Goal: Communication & Community: Ask a question

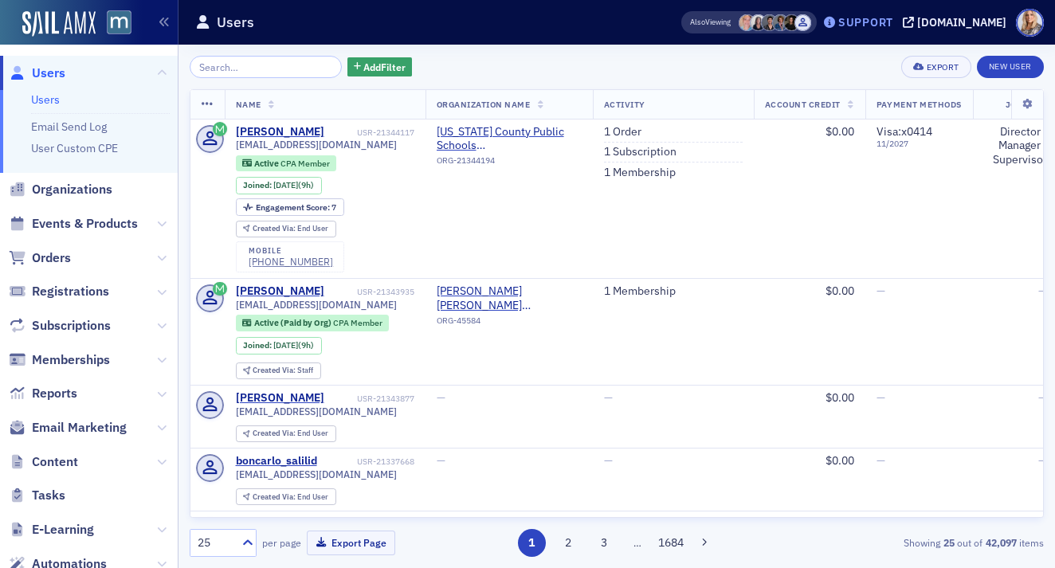
click at [893, 24] on div "Support" at bounding box center [865, 22] width 55 height 14
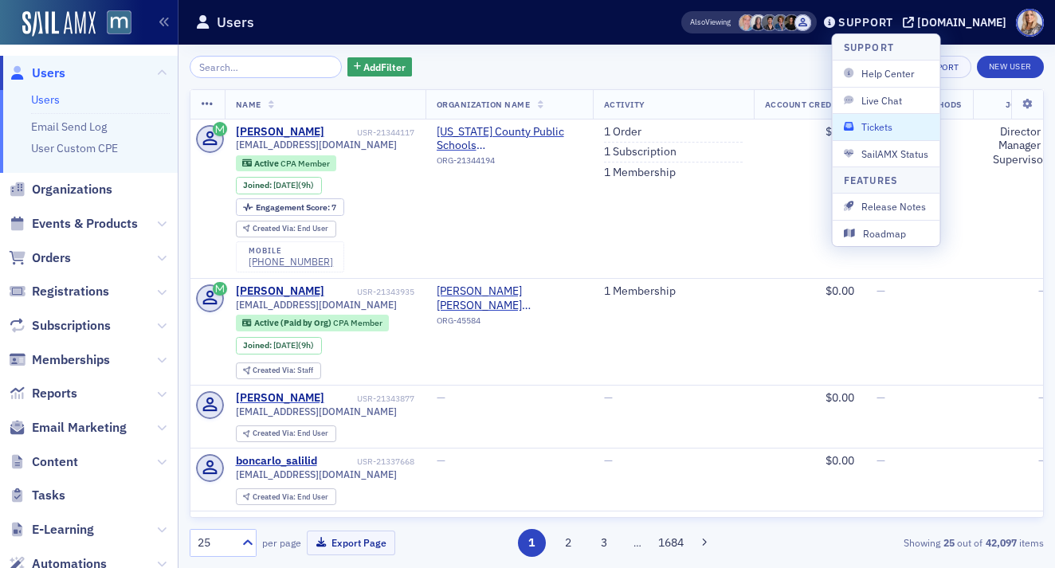
click at [891, 119] on span "Tickets" at bounding box center [886, 126] width 85 height 14
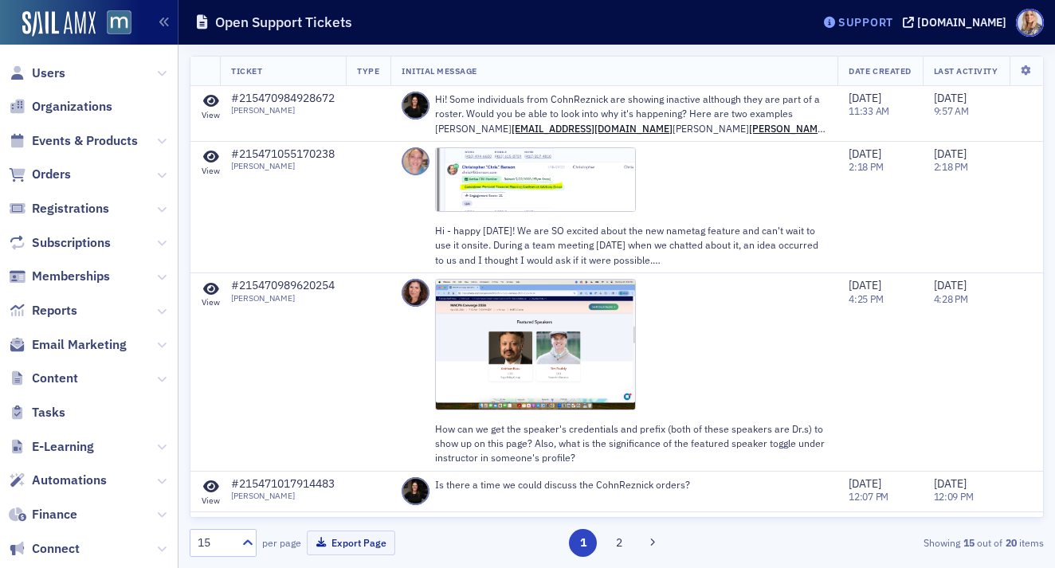
click at [881, 24] on div "Support" at bounding box center [865, 22] width 55 height 14
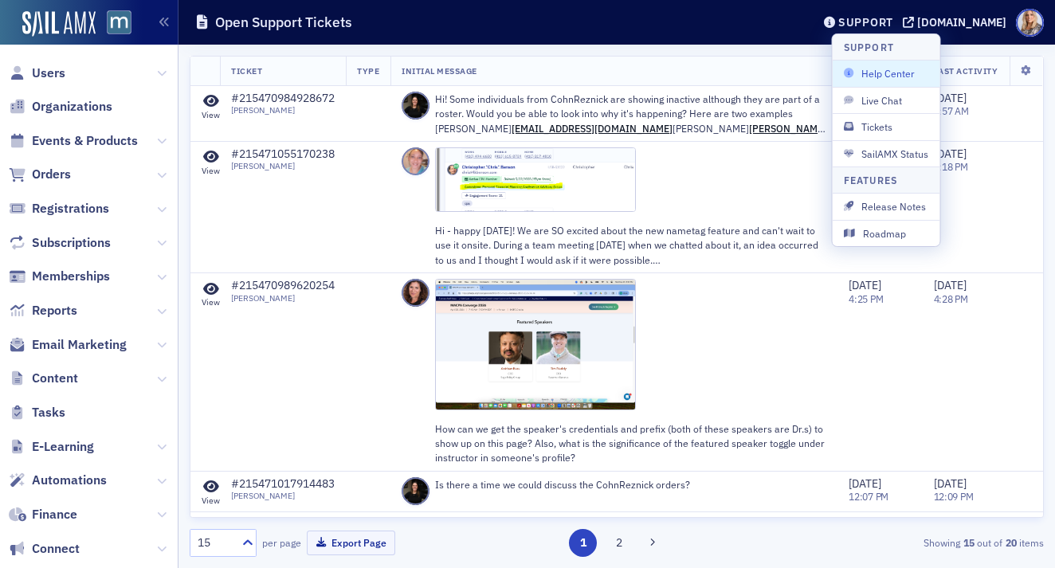
click at [880, 75] on span "Help Center" at bounding box center [886, 73] width 85 height 14
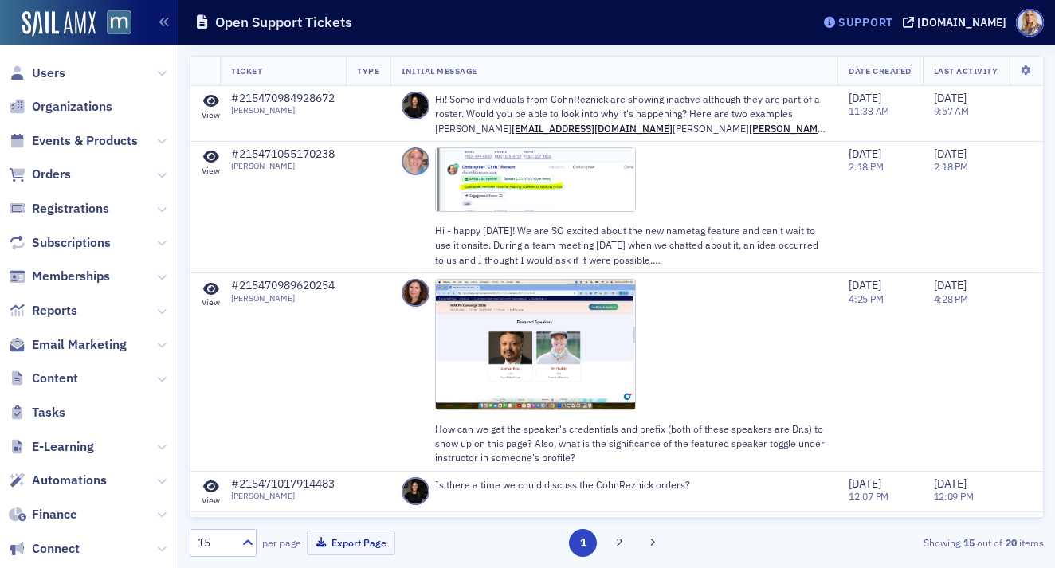
click at [888, 22] on div "Support" at bounding box center [865, 22] width 55 height 14
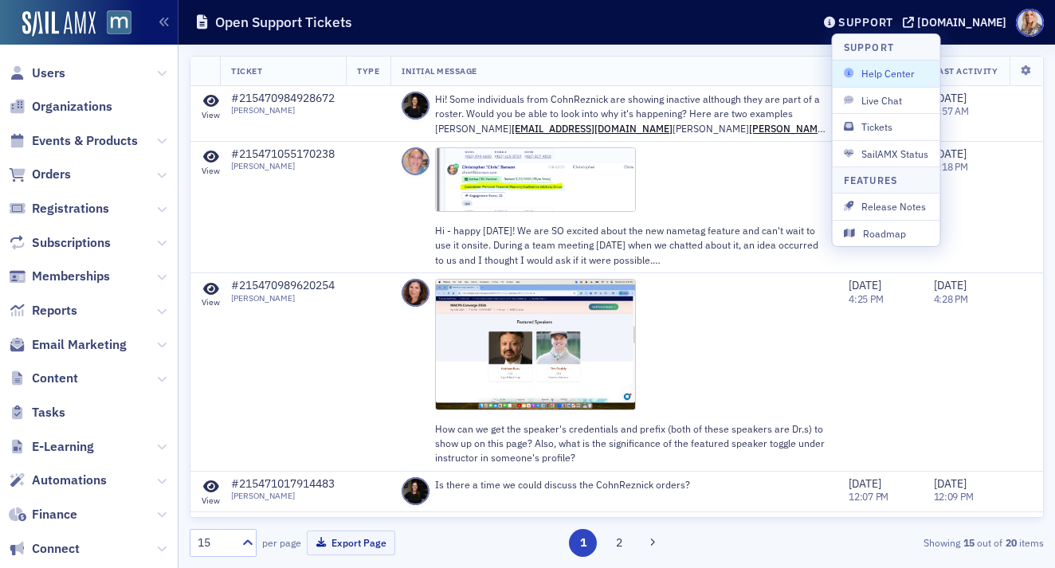
click at [886, 76] on span "Help Center" at bounding box center [886, 73] width 85 height 14
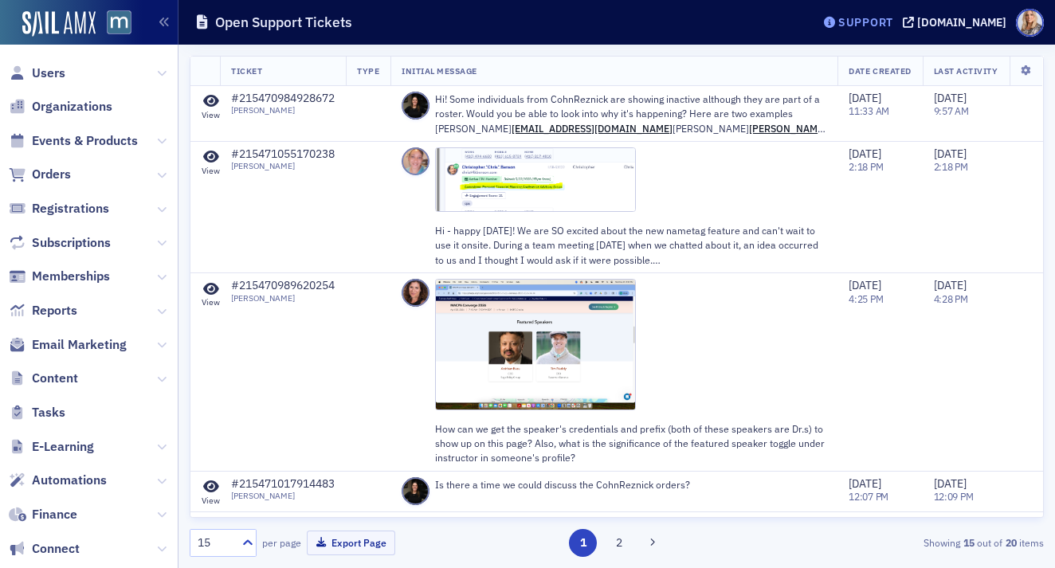
click at [893, 19] on div "Support" at bounding box center [865, 22] width 55 height 14
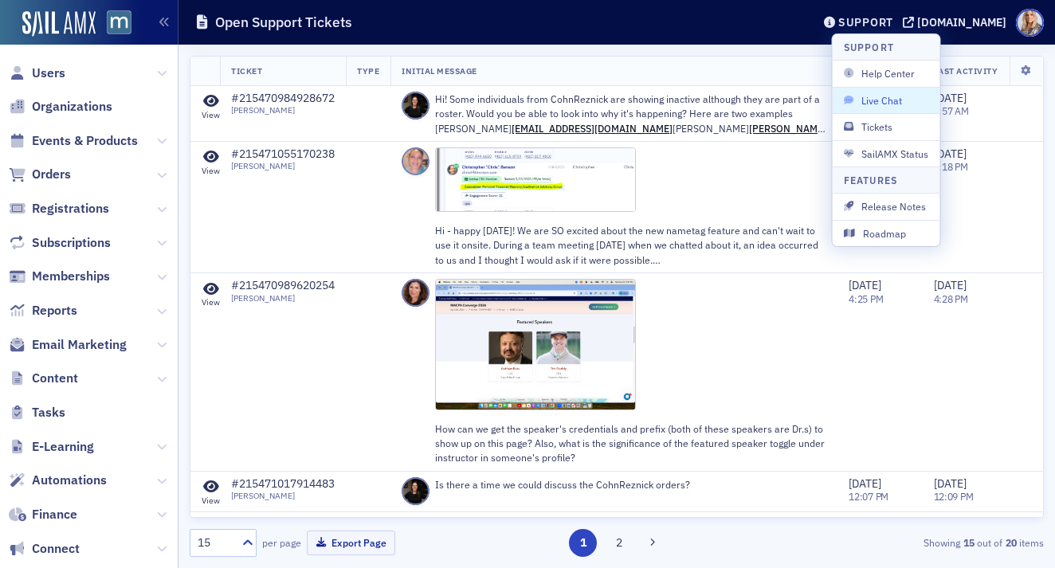
click at [889, 96] on span "Live Chat" at bounding box center [886, 100] width 85 height 14
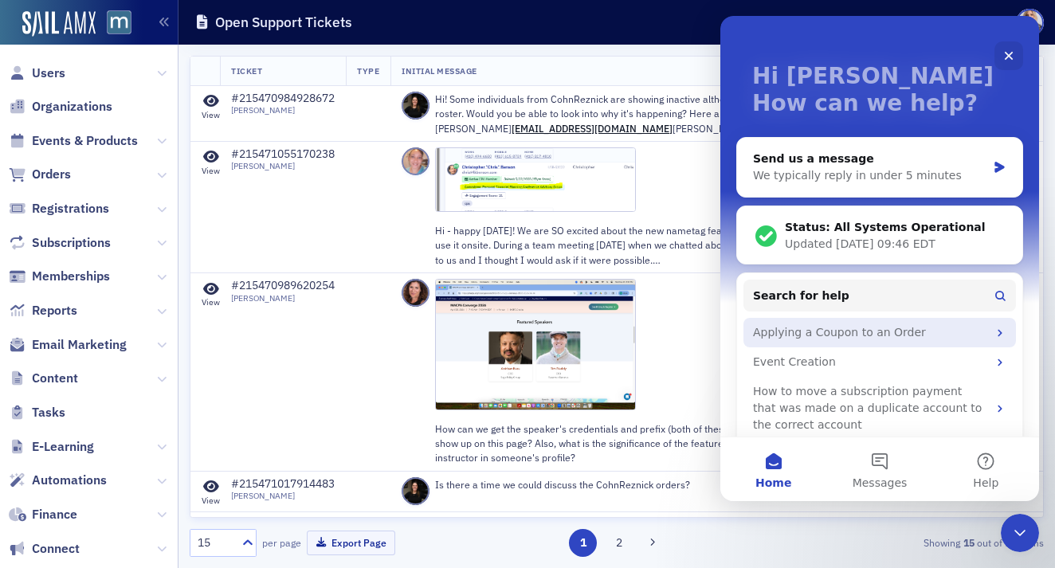
scroll to position [84, 0]
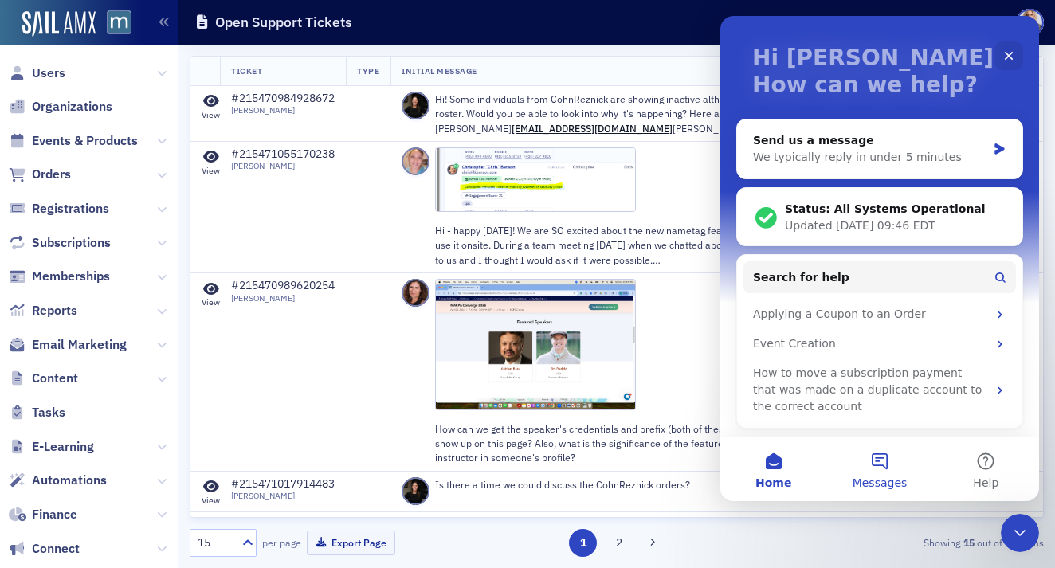
click at [892, 460] on button "Messages" at bounding box center [879, 469] width 106 height 64
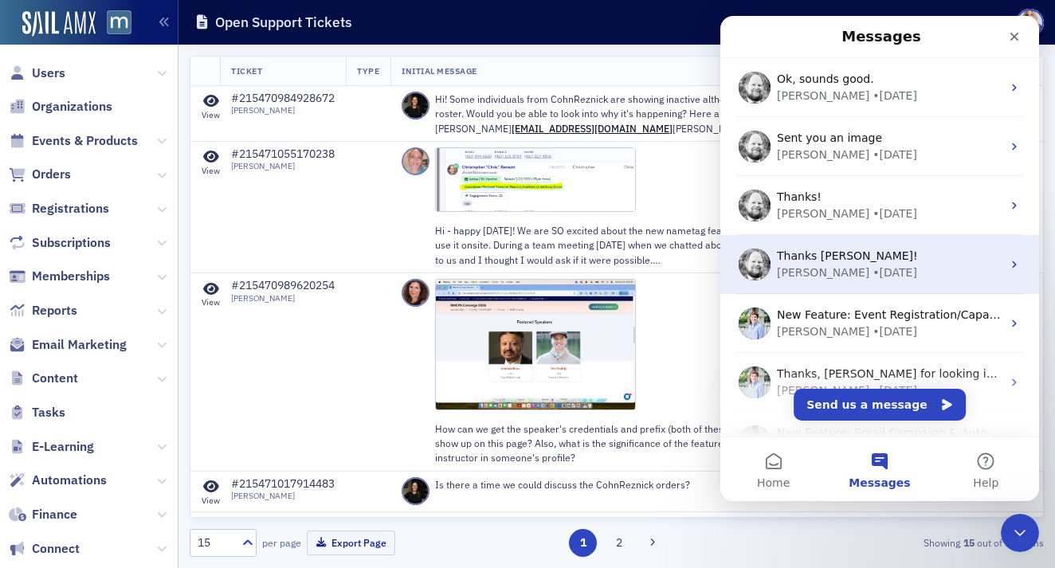
scroll to position [275, 0]
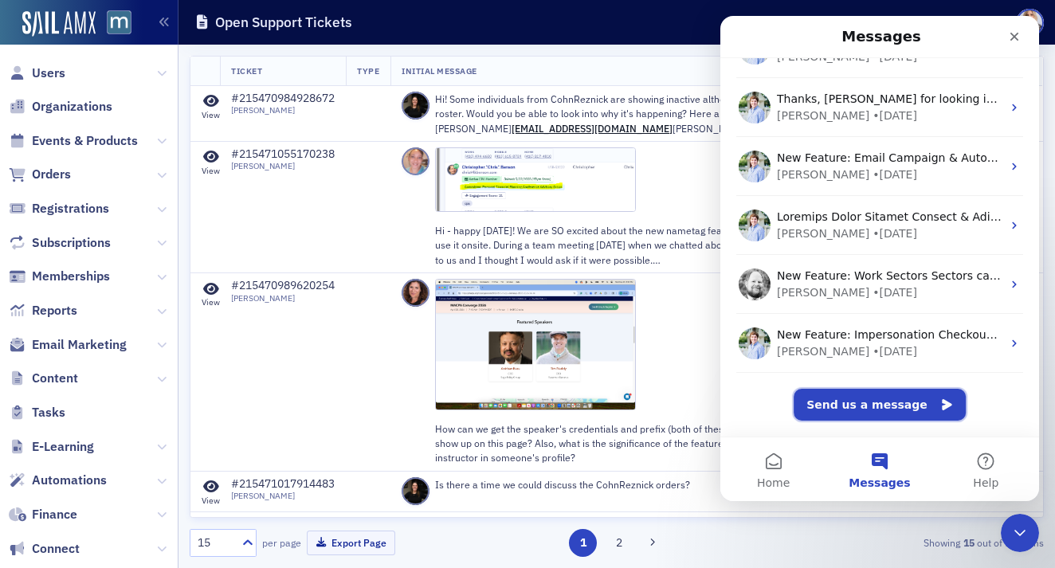
click at [851, 406] on button "Send us a message" at bounding box center [879, 405] width 172 height 32
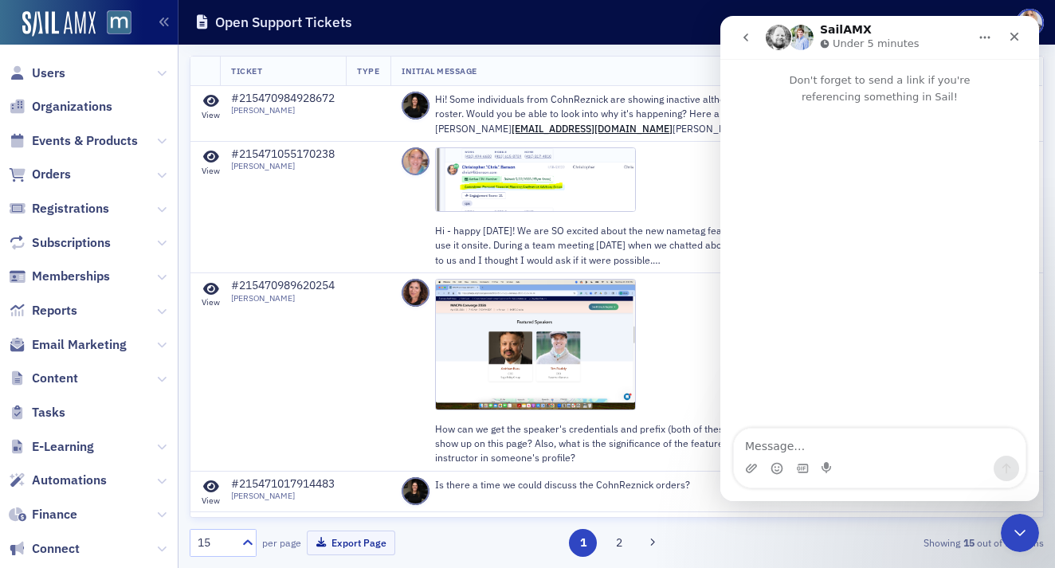
click at [811, 446] on textarea "Message…" at bounding box center [880, 442] width 292 height 27
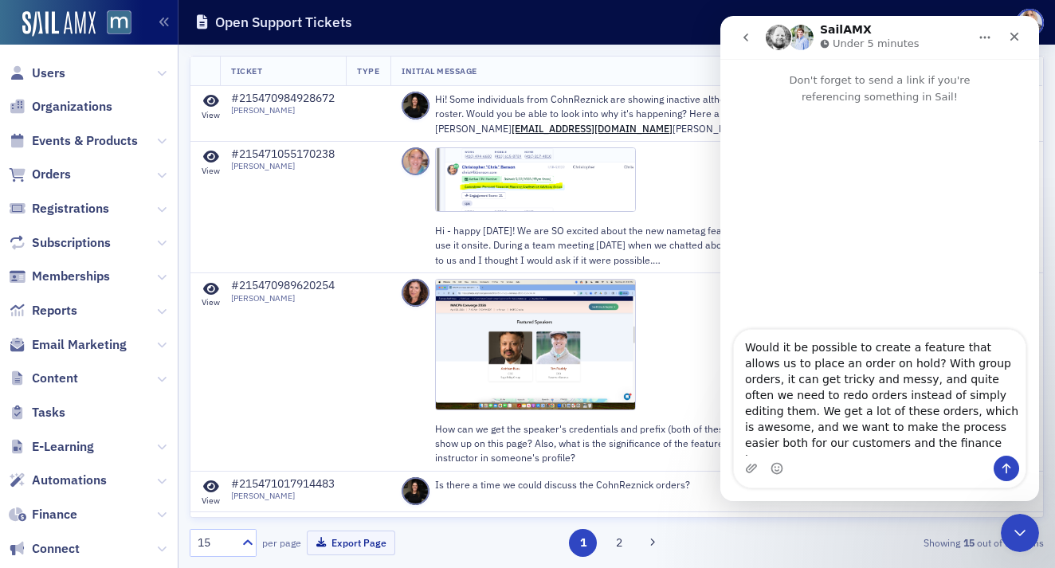
click at [745, 346] on textarea "Would it be possible to create a feature that allows us to place an order on ho…" at bounding box center [880, 393] width 292 height 126
click at [811, 381] on textarea "Good morning! Would it be possible to create a feature that allows us to place …" at bounding box center [880, 393] width 292 height 126
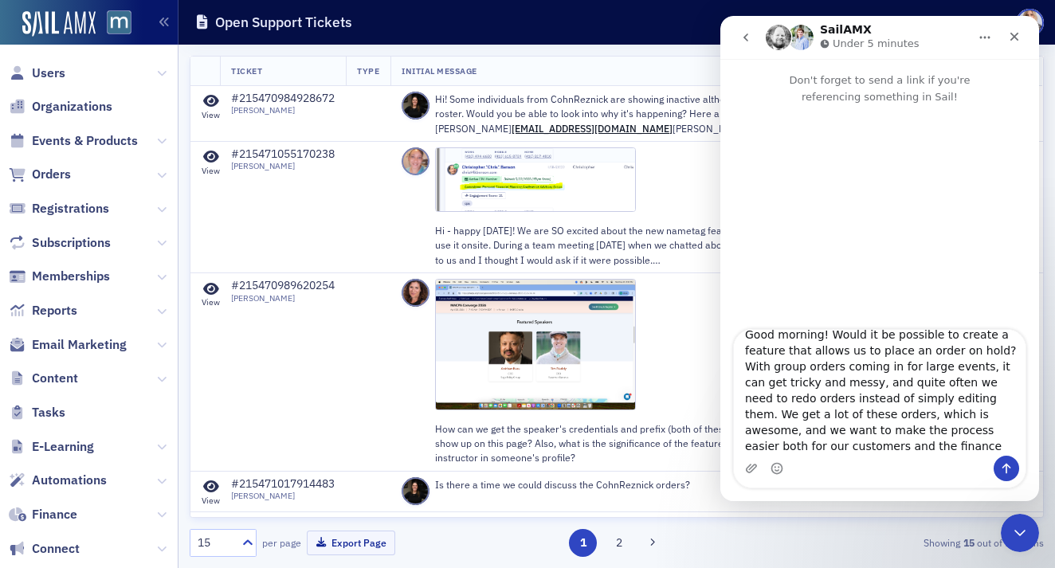
click at [791, 430] on textarea "Good morning! Would it be possible to create a feature that allows us to place …" at bounding box center [880, 393] width 292 height 126
drag, startPoint x: 756, startPoint y: 428, endPoint x: 992, endPoint y: 428, distance: 235.8
click at [992, 428] on textarea "Good morning! Would it be possible to create a feature that allows us to place …" at bounding box center [880, 393] width 292 height 126
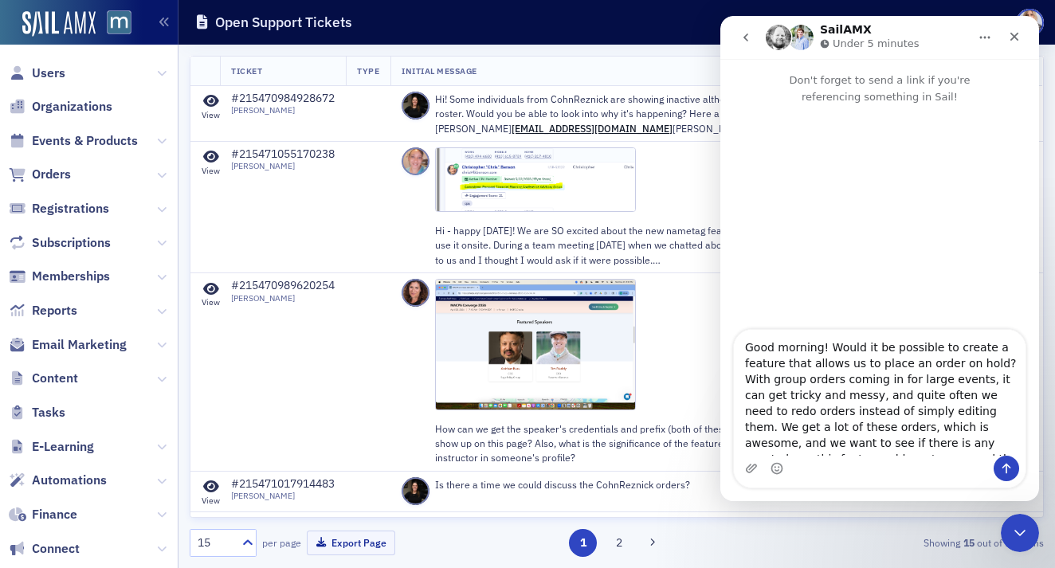
scroll to position [10, 0]
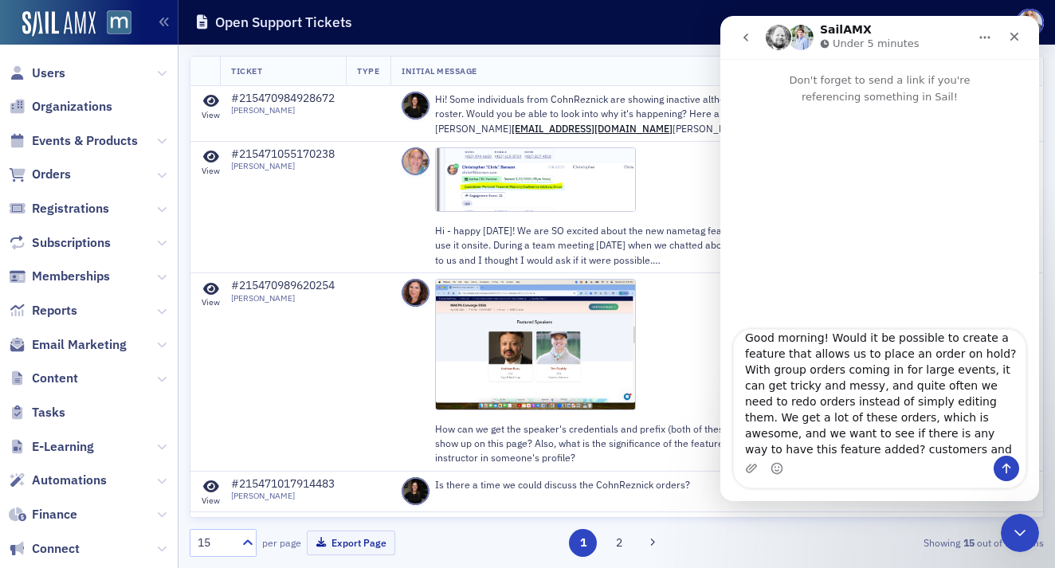
click at [935, 402] on textarea "Good morning! Would it be possible to create a feature that allows us to place …" at bounding box center [880, 393] width 292 height 126
click at [992, 427] on textarea "Good morning! Would it be possible to create a feature that allows us to place …" at bounding box center [880, 393] width 292 height 126
click at [1020, 447] on textarea "Good morning! Would it be possible to create a feature that allows us to place …" at bounding box center [880, 393] width 292 height 126
click at [876, 446] on textarea "Good morning! Would it be possible to create a feature that allows us to place …" at bounding box center [880, 393] width 292 height 126
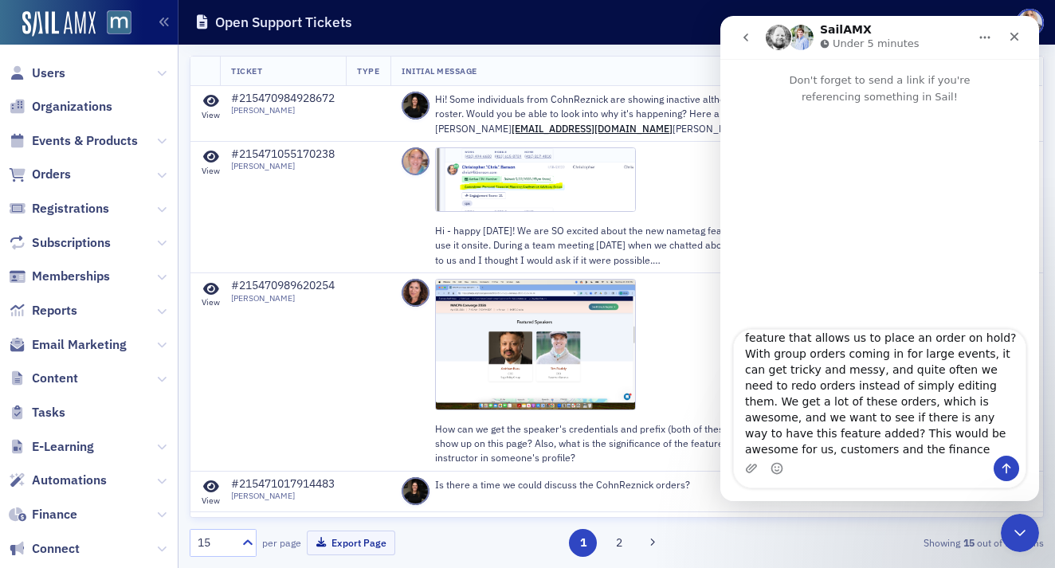
type textarea "Good morning! Would it be possible to create a feature that allows us to place …"
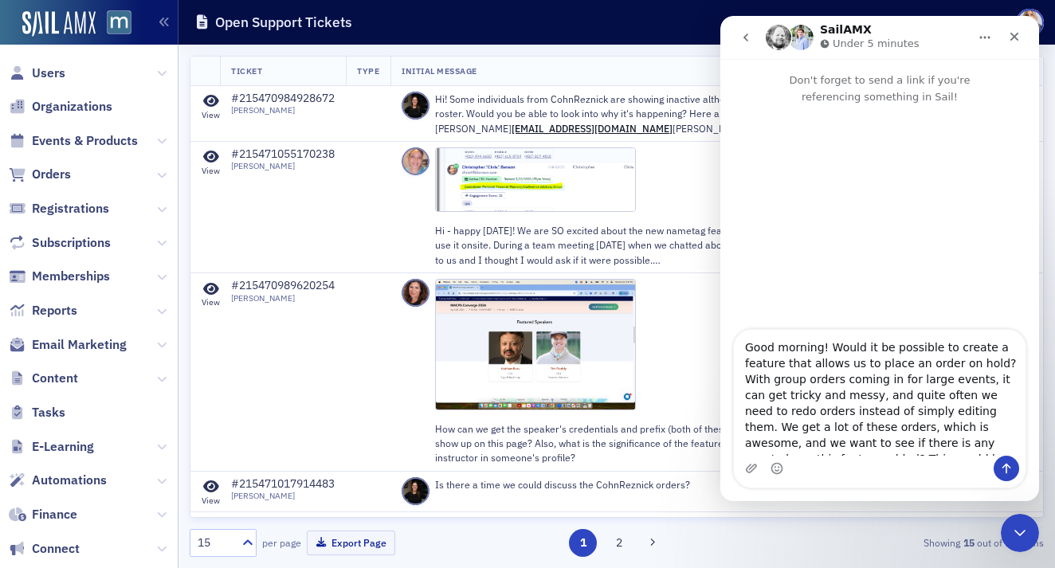
scroll to position [29, 0]
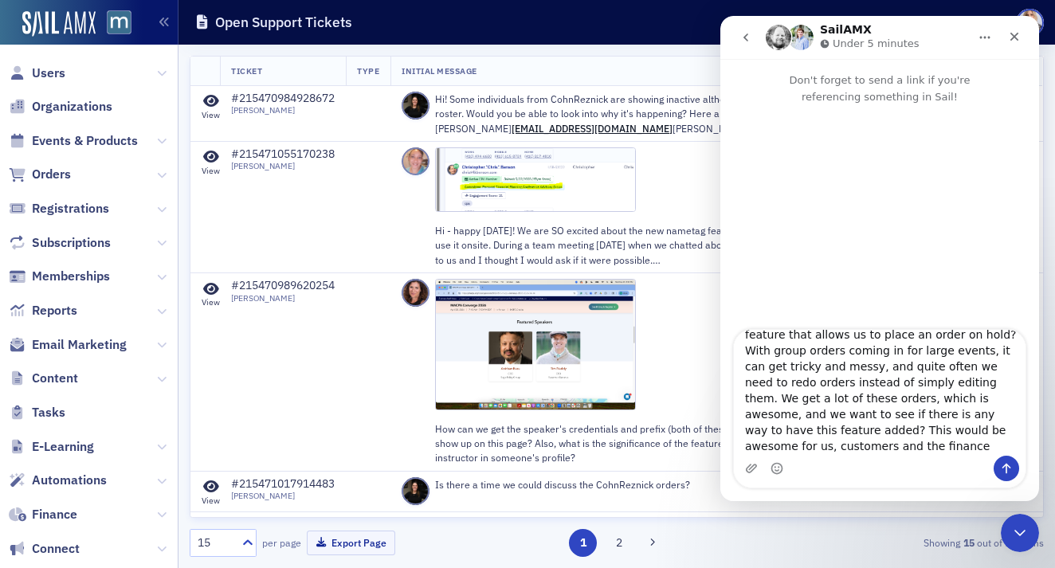
drag, startPoint x: 745, startPoint y: 345, endPoint x: 936, endPoint y: 505, distance: 249.4
click at [936, 501] on html "SailAMX Under 5 minutes Don't forget to send a link if you're referencing somet…" at bounding box center [879, 258] width 319 height 485
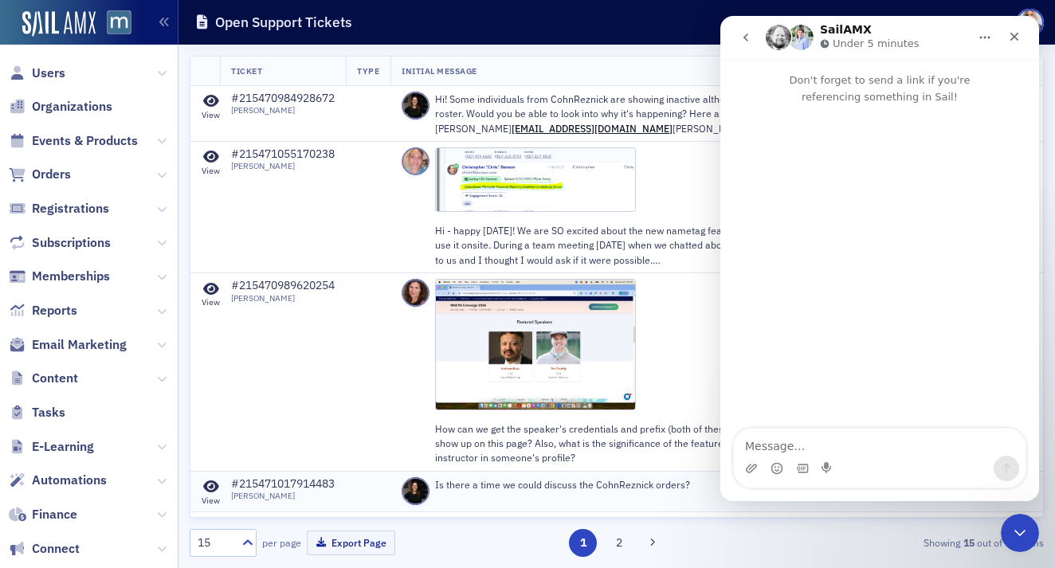
scroll to position [0, 0]
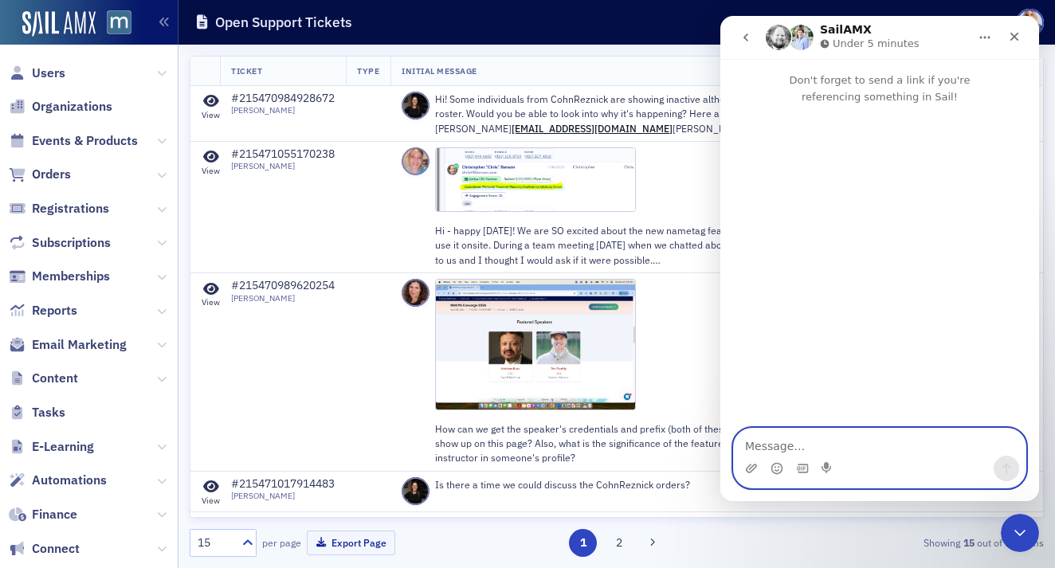
click at [770, 449] on textarea "Message…" at bounding box center [880, 442] width 292 height 27
paste textarea "Would it be possible to add a feature that lets us put an order on hold? With g…"
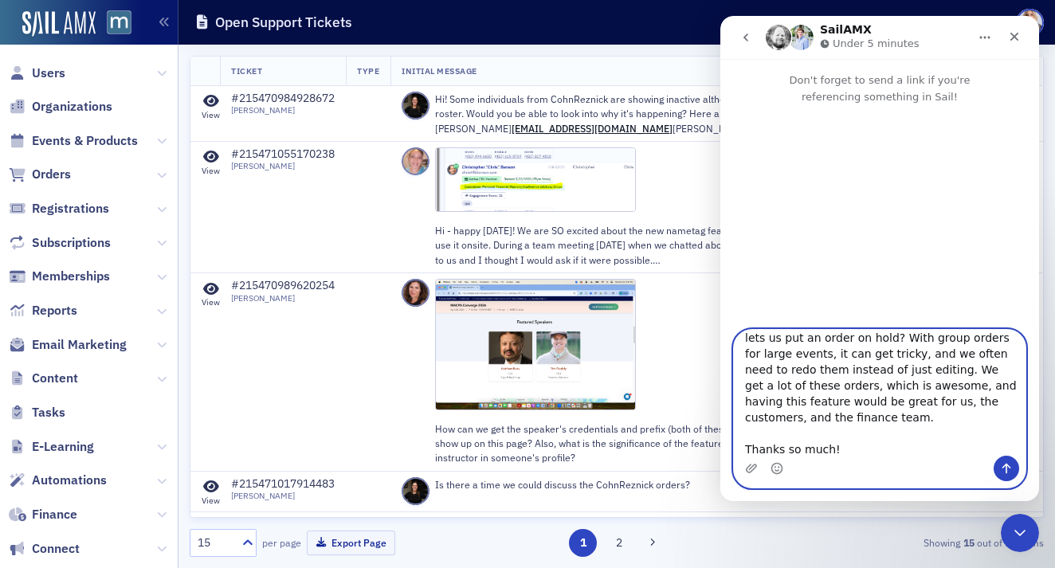
scroll to position [29, 0]
drag, startPoint x: 782, startPoint y: 449, endPoint x: 916, endPoint y: 448, distance: 133.8
click at [916, 448] on textarea "Hello! Would it be possible to add a feature that lets us put an order on hold?…" at bounding box center [880, 393] width 292 height 126
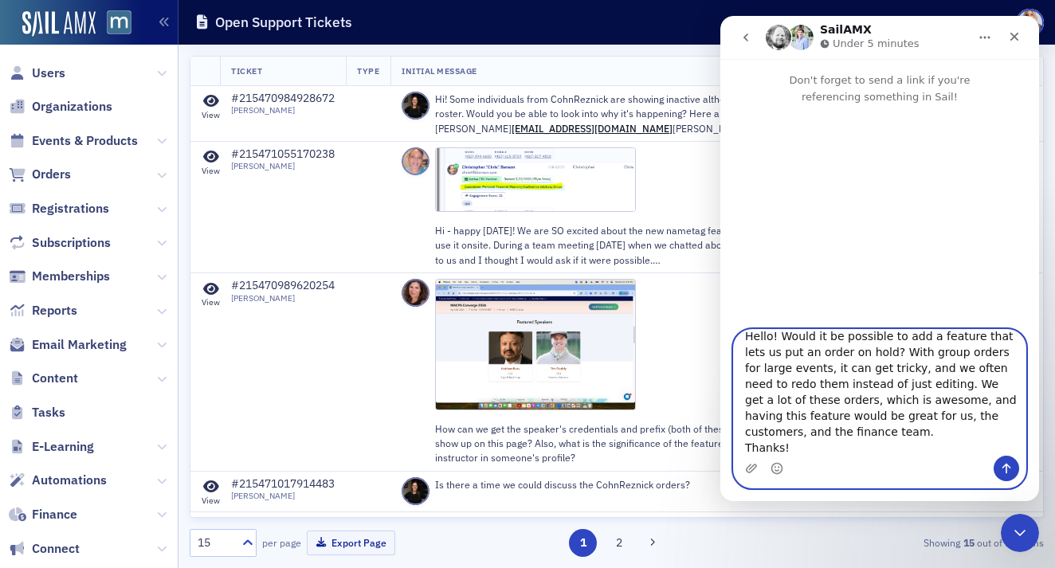
scroll to position [13, 0]
click at [776, 466] on icon "Emoji picker" at bounding box center [776, 468] width 13 height 13
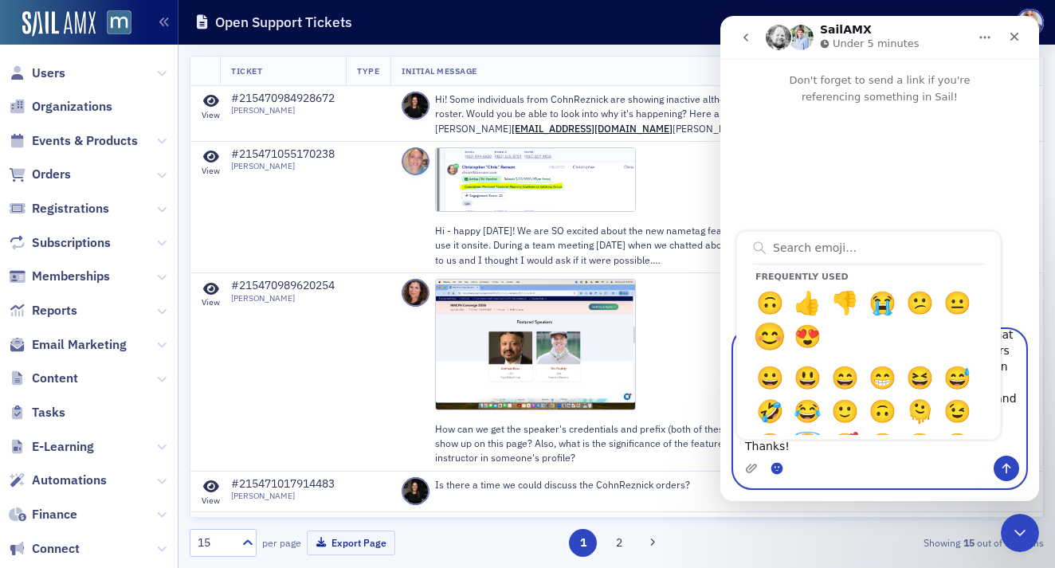
type textarea "Hello! Would it be possible to add a feature that lets us put an order on hold?…"
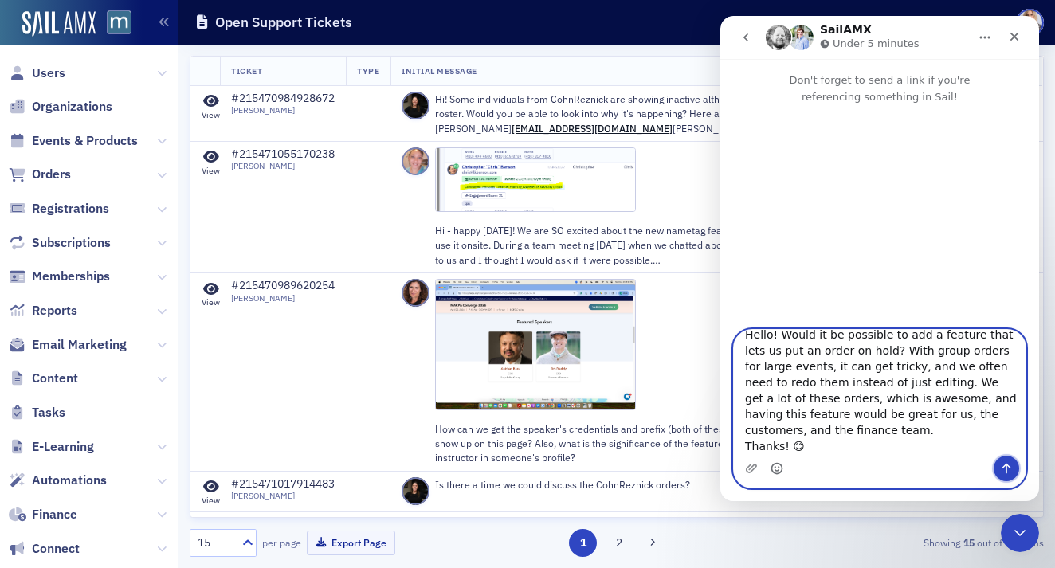
click at [1002, 469] on icon "Send a message…" at bounding box center [1006, 468] width 13 height 13
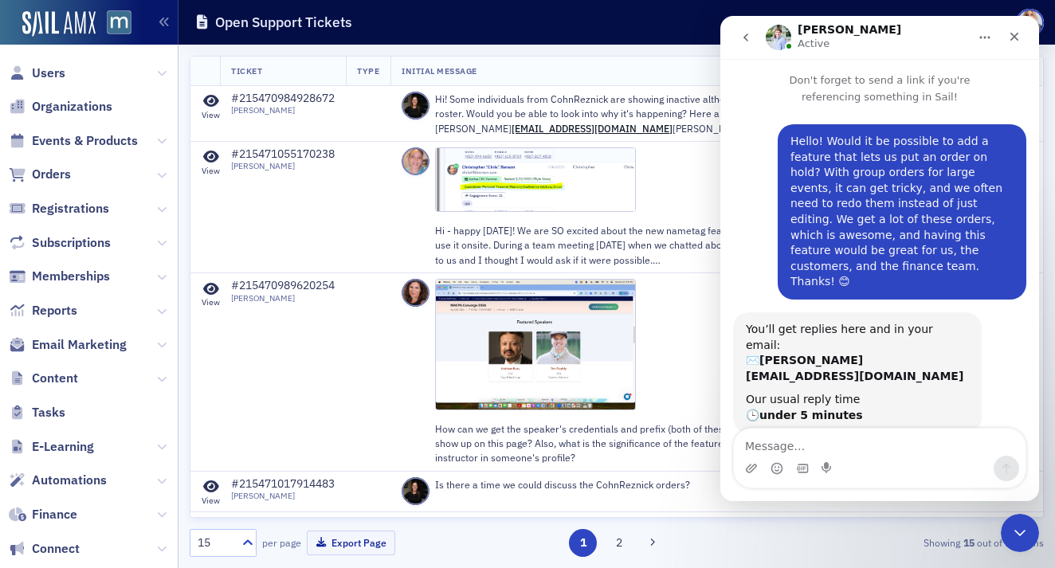
scroll to position [99, 0]
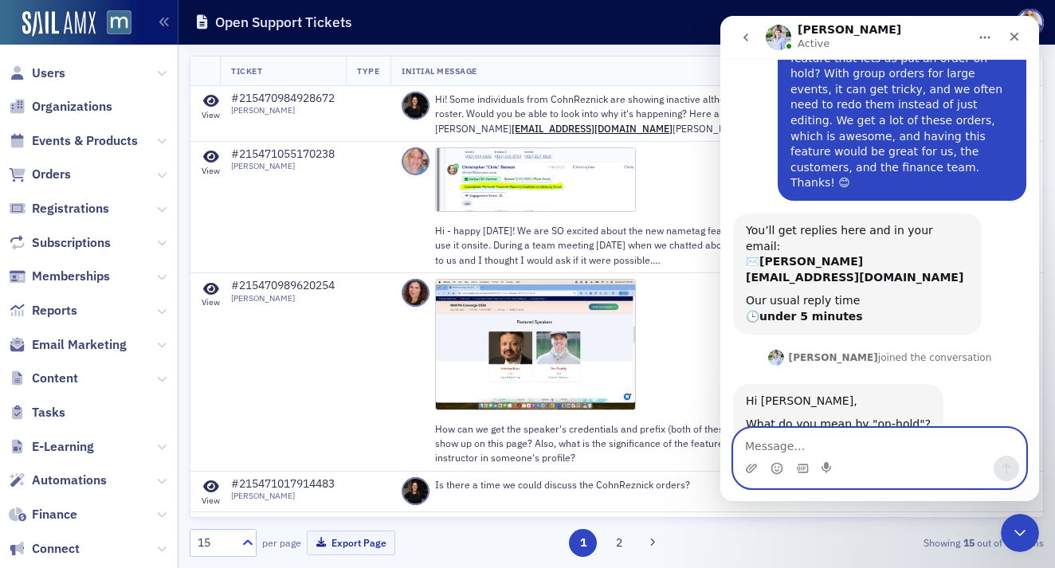
click at [786, 446] on textarea "Message…" at bounding box center [880, 442] width 292 height 27
click at [765, 441] on textarea "Message…" at bounding box center [880, 442] width 292 height 27
paste textarea "Sorry for the confusion. By “on hold” I mean if we send an order but then need …"
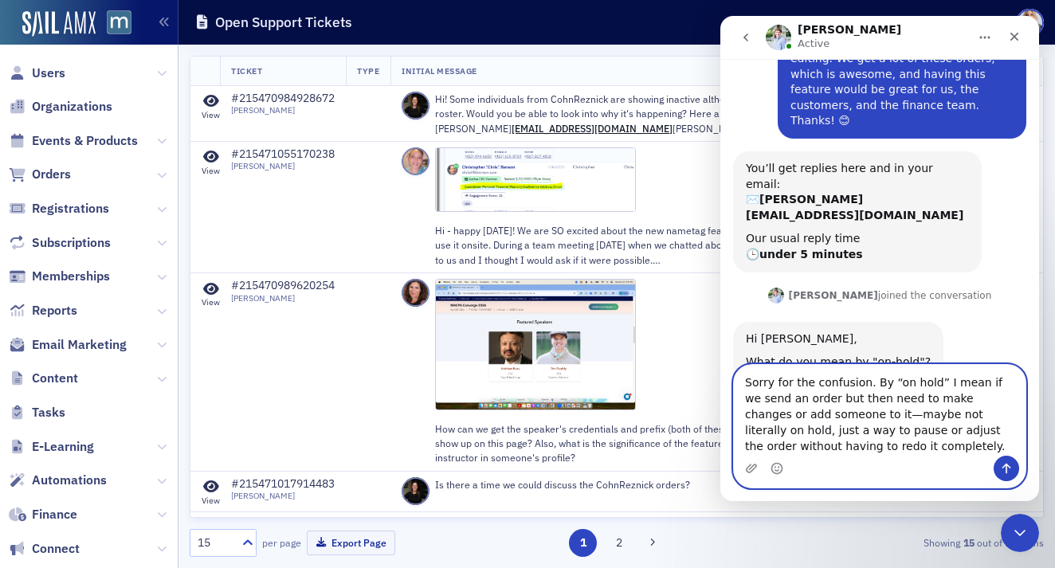
scroll to position [162, 0]
click at [825, 413] on textarea "Sorry for the confusion. By “on hold” I mean if we send an order but then need …" at bounding box center [880, 410] width 292 height 91
click at [744, 380] on textarea "Sorry for the confusion. By “on hold” I mean if we send an order but then need …" at bounding box center [880, 410] width 292 height 91
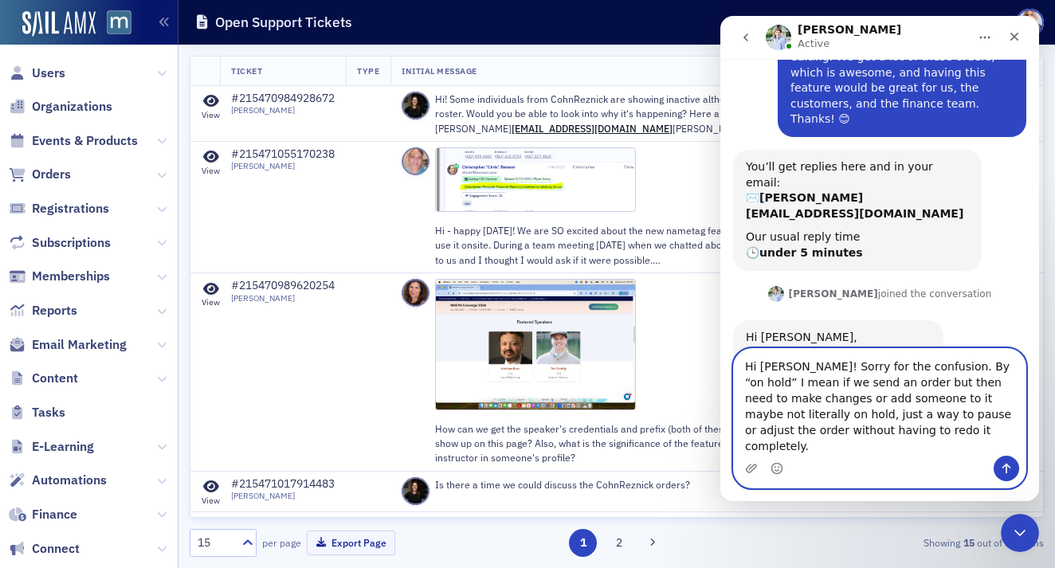
type textarea "Hi [PERSON_NAME]! Sorry for the confusion. By “on hold” I mean if we send an or…"
click at [1001, 461] on button "Send a message…" at bounding box center [1005, 468] width 25 height 25
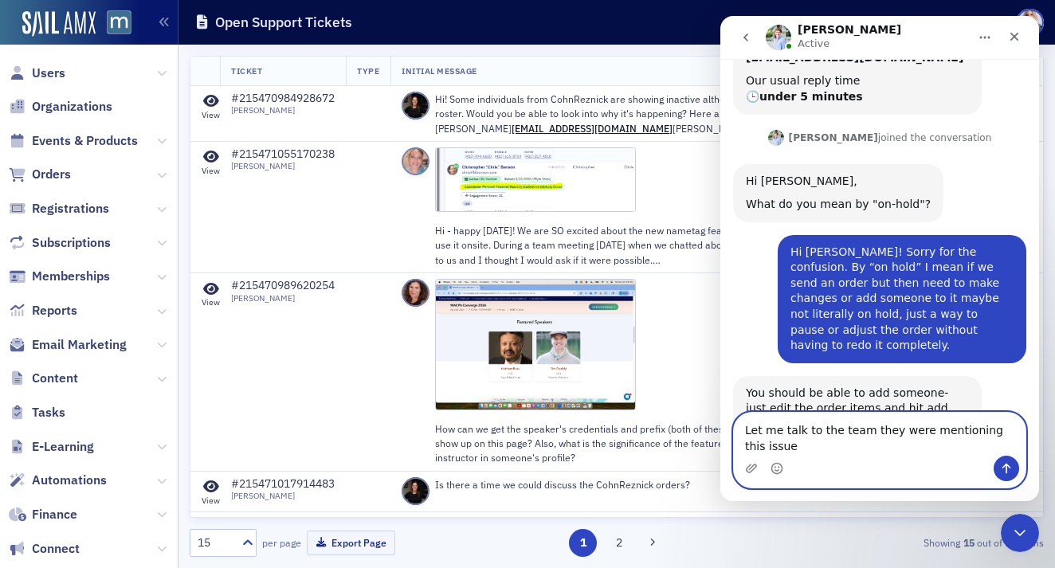
scroll to position [335, 0]
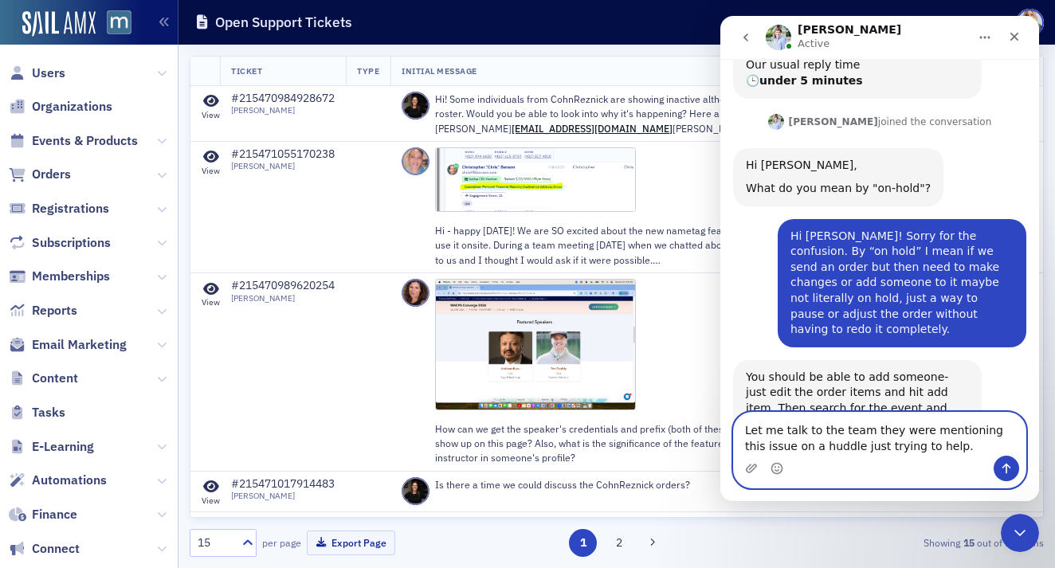
click at [746, 430] on textarea "Let me talk to the team they were mentioning this issue on a huddle just trying…" at bounding box center [880, 434] width 292 height 43
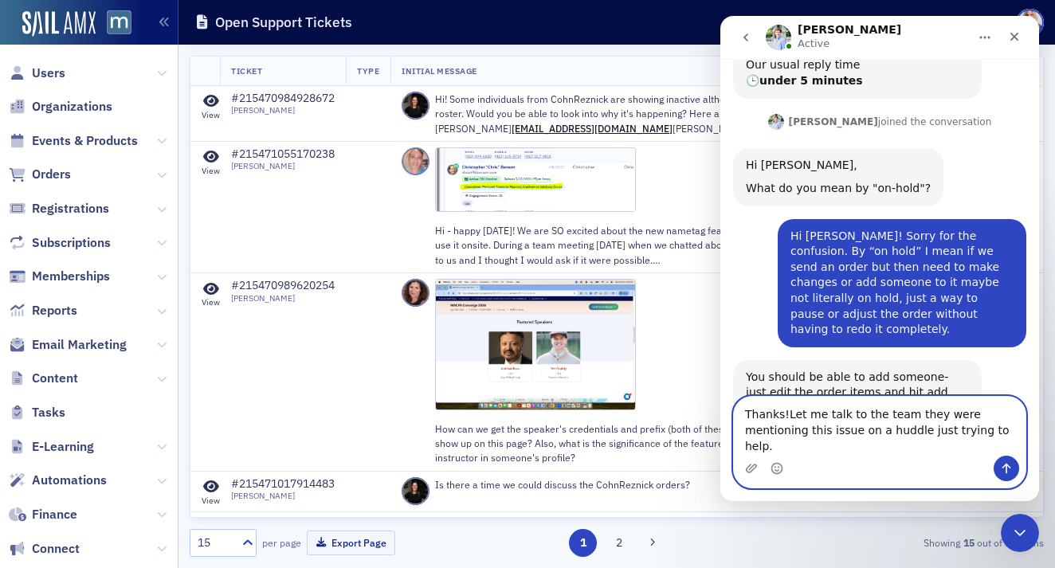
type textarea "Thanks! Let me talk to the team they were mentioning this issue on a huddle jus…"
drag, startPoint x: 743, startPoint y: 429, endPoint x: 1055, endPoint y: 471, distance: 315.0
click at [1039, 471] on html "[PERSON_NAME] Active Don't forget to send a link if you're referencing somethin…" at bounding box center [879, 258] width 319 height 485
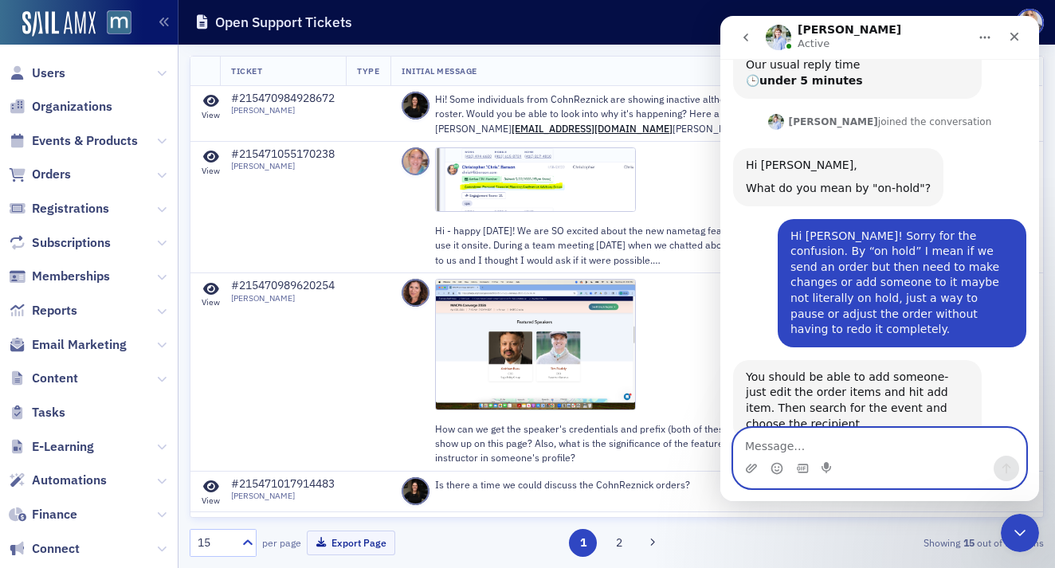
scroll to position [319, 0]
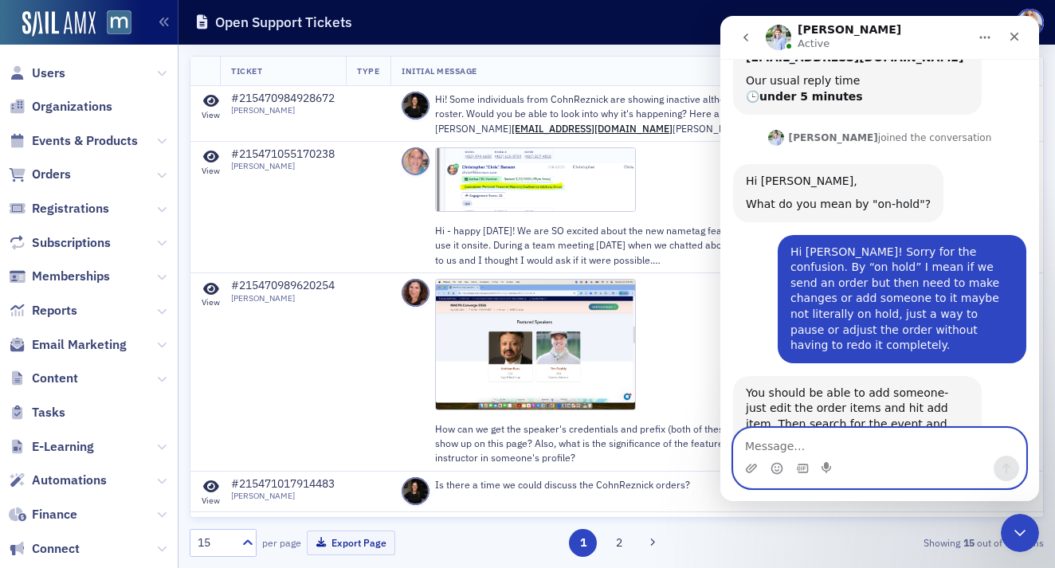
click at [805, 448] on textarea "Message…" at bounding box center [880, 442] width 292 height 27
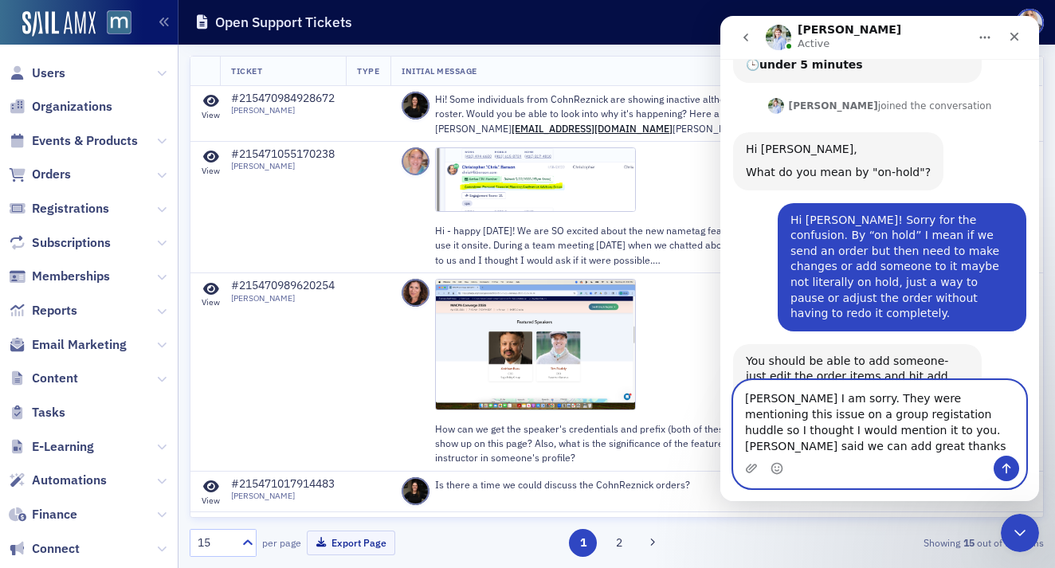
scroll to position [366, 0]
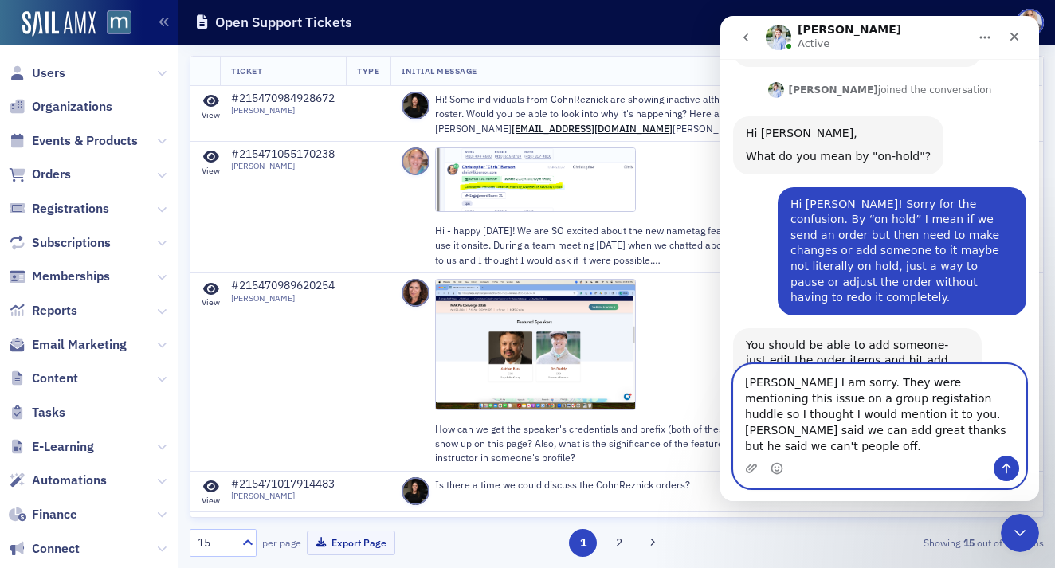
type textarea "[PERSON_NAME] I am sorry. They were mentioning this issue on a group registatio…"
drag, startPoint x: 746, startPoint y: 397, endPoint x: 963, endPoint y: 473, distance: 230.5
click at [963, 474] on div "[PERSON_NAME] I am sorry. They were mentioning this issue on a group registatio…" at bounding box center [880, 426] width 292 height 123
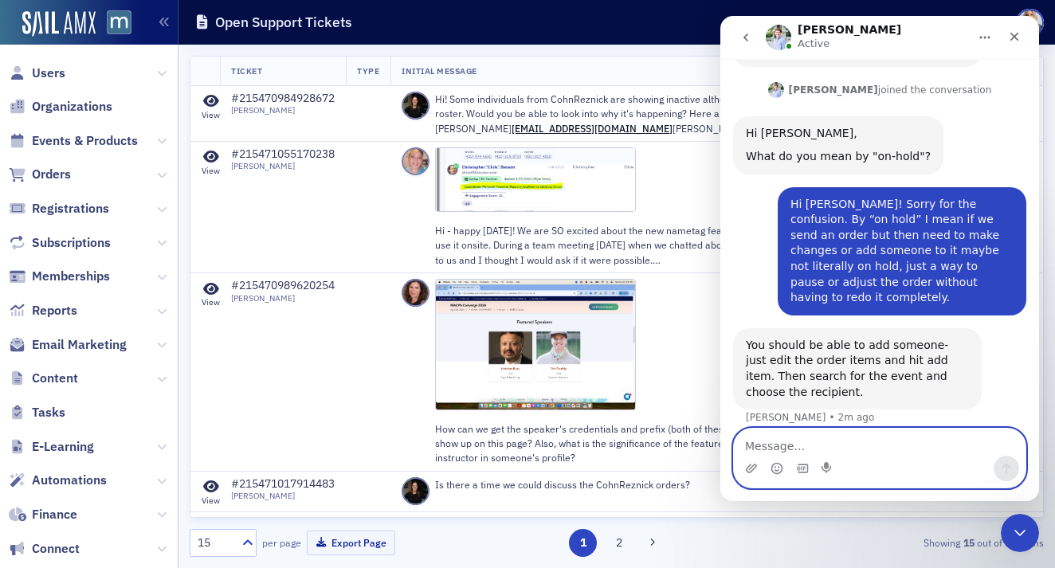
scroll to position [319, 0]
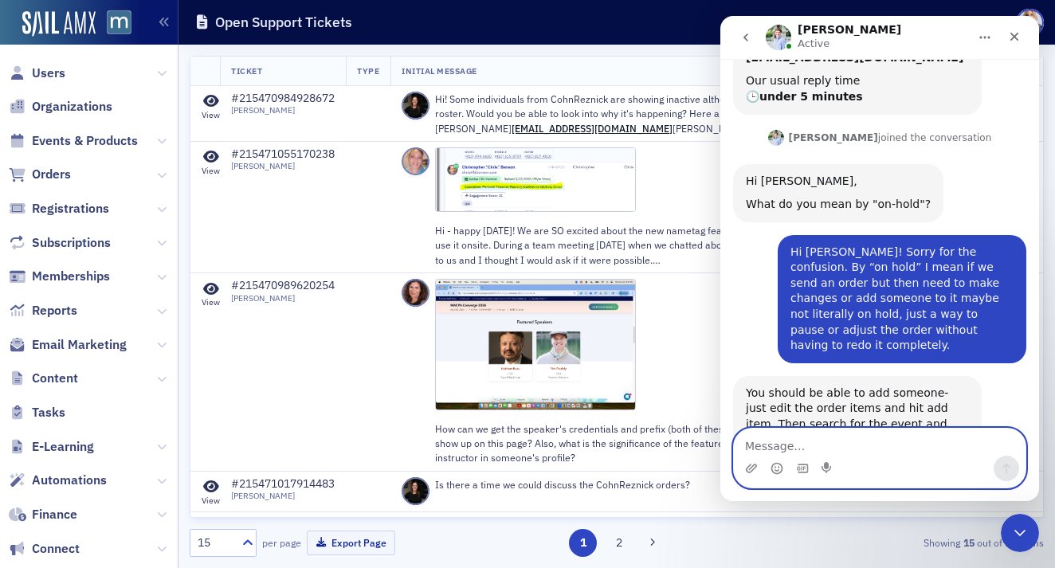
click at [808, 445] on textarea "Message…" at bounding box center [880, 442] width 292 height 27
paste textarea "[PERSON_NAME] I am sorry. They were mentioning this issue on a group registrati…"
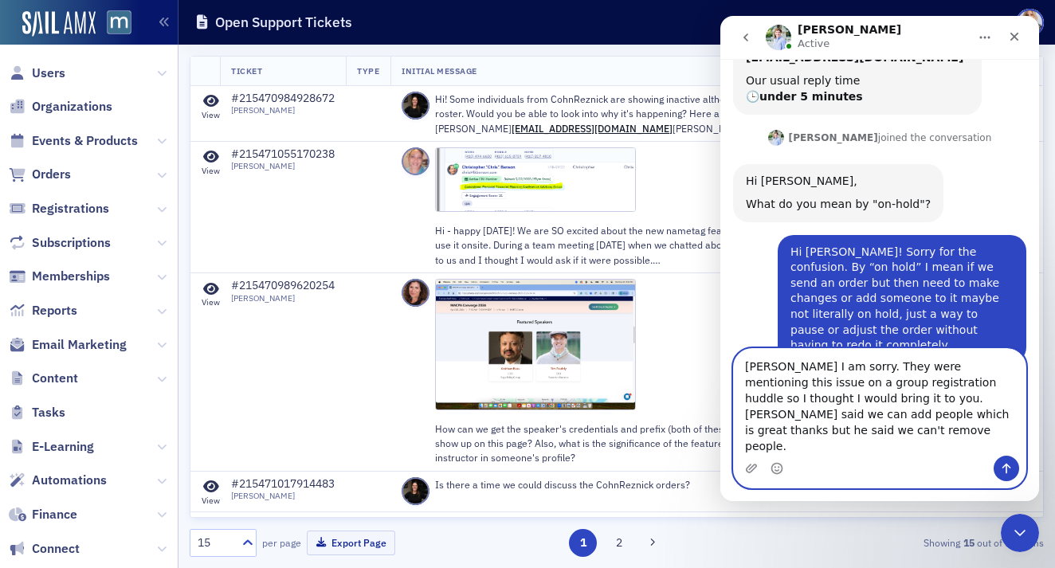
scroll to position [366, 0]
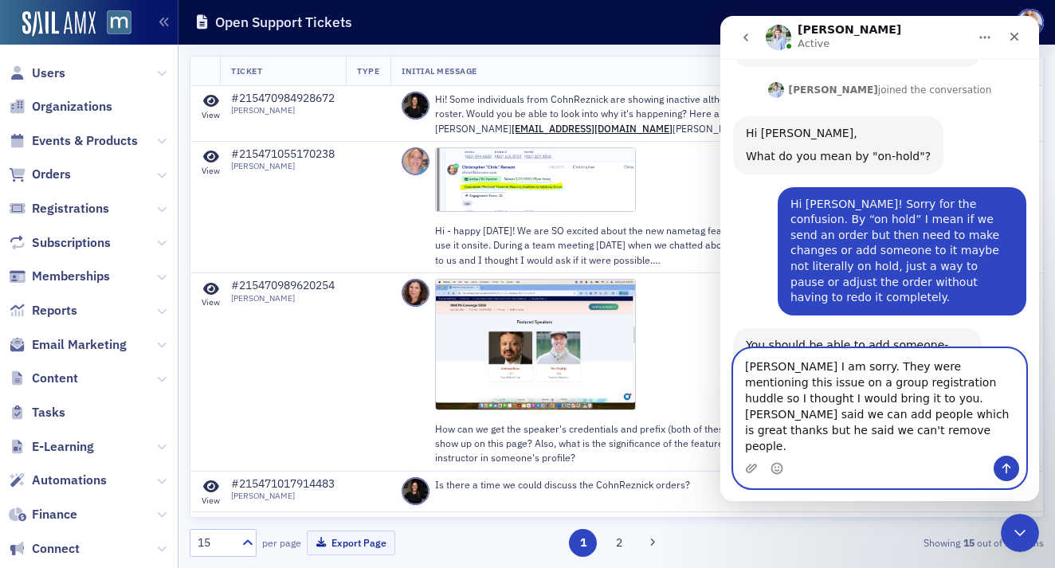
type textarea "[PERSON_NAME] I am sorry. They were mentioning this issue on a group registrati…"
click at [1000, 470] on icon "Send a message…" at bounding box center [1006, 468] width 13 height 13
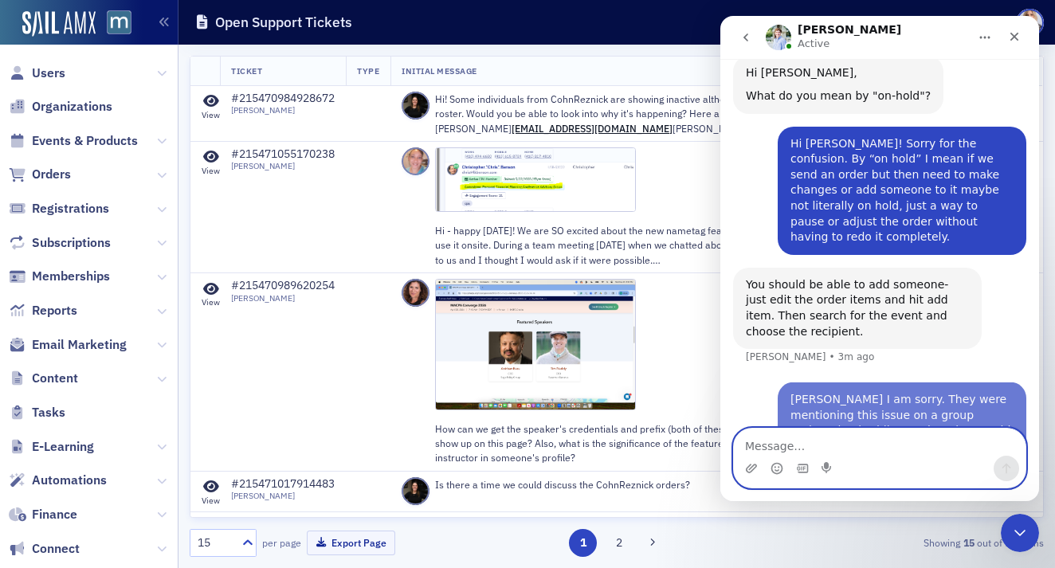
scroll to position [429, 0]
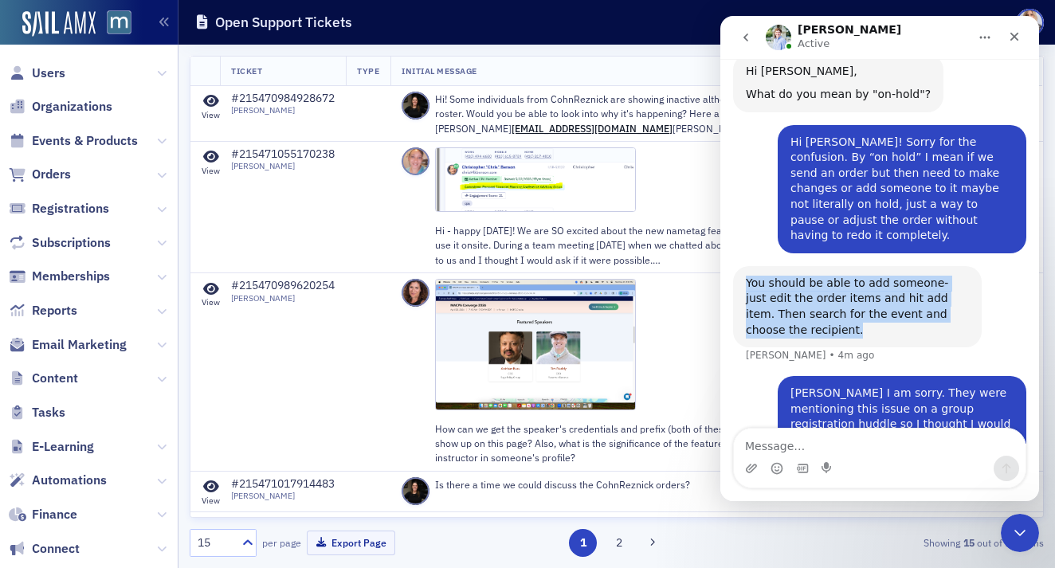
drag, startPoint x: 748, startPoint y: 221, endPoint x: 865, endPoint y: 270, distance: 127.1
click at [865, 276] on div "You should be able to add someone- just edit the order items and hit add item. …" at bounding box center [857, 307] width 223 height 62
copy div "You should be able to add someone- just edit the order items and hit add item. …"
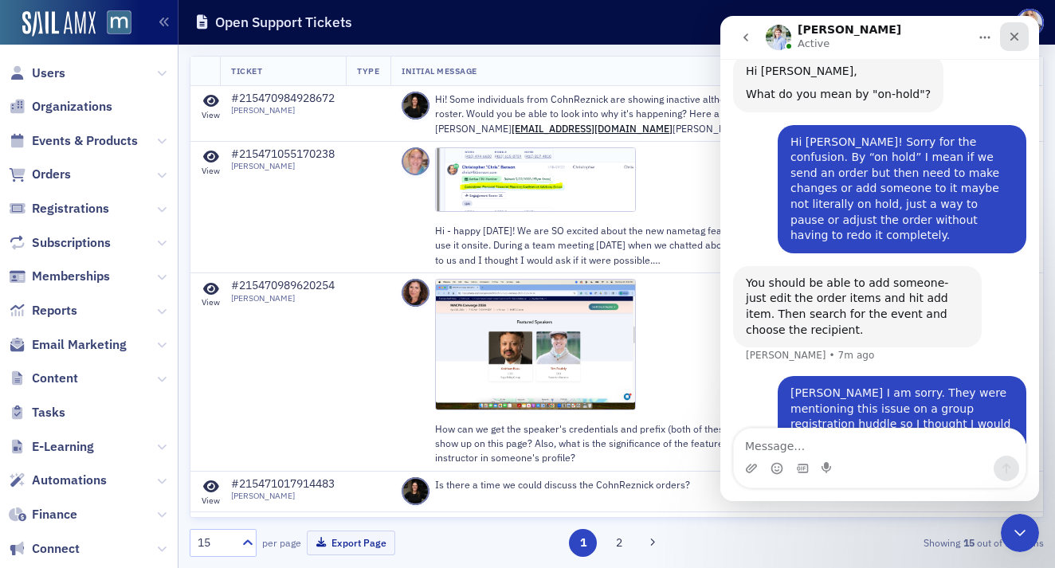
click at [1018, 41] on icon "Close" at bounding box center [1014, 36] width 13 height 13
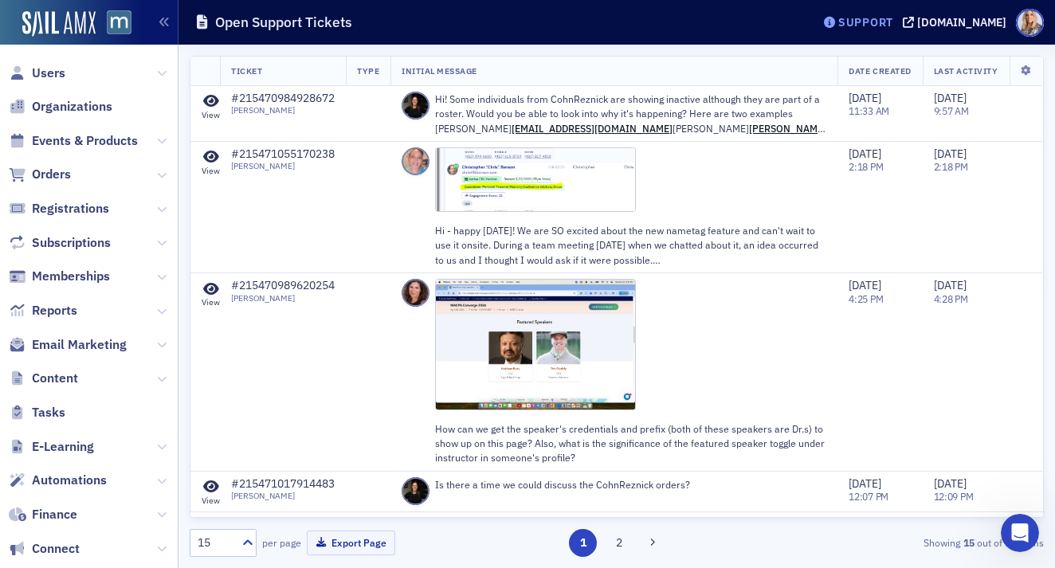
click at [893, 25] on div "Support" at bounding box center [865, 22] width 55 height 14
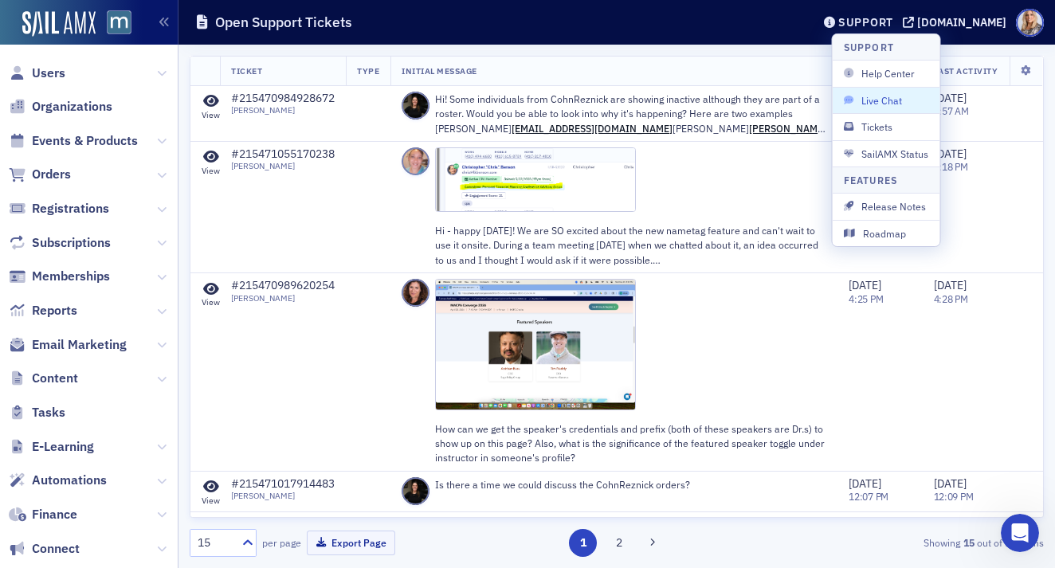
click at [894, 97] on span "Live Chat" at bounding box center [886, 100] width 85 height 14
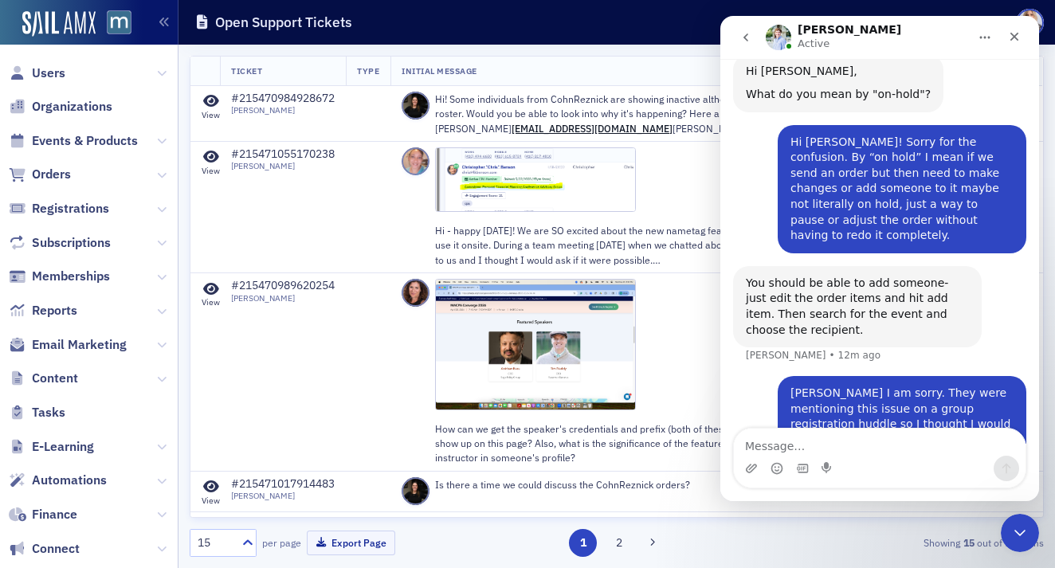
scroll to position [0, 0]
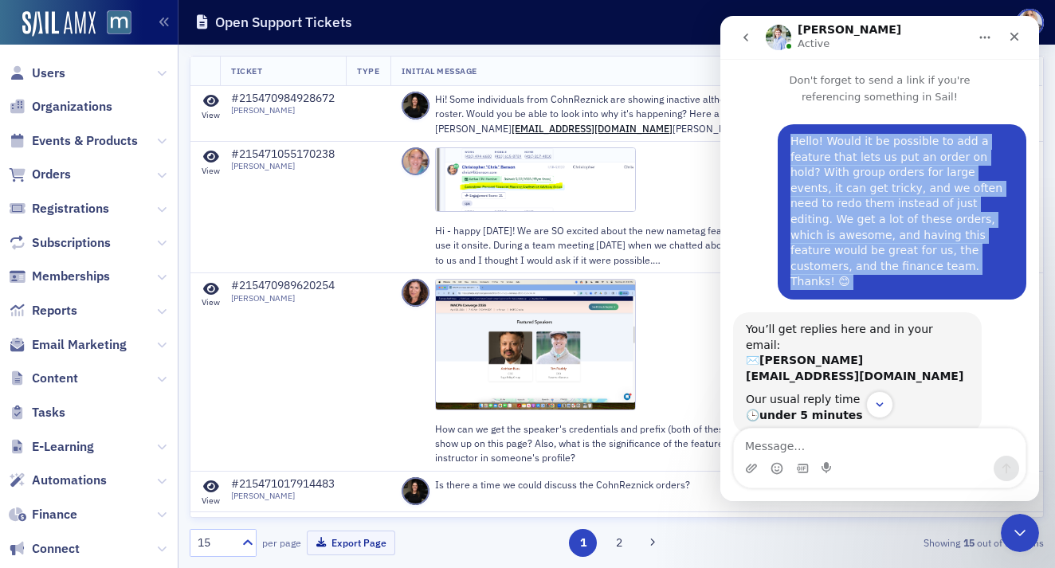
drag, startPoint x: 792, startPoint y: 141, endPoint x: 918, endPoint y: 275, distance: 183.7
click at [918, 276] on div "Hello! Would it be possible to add a feature that lets us put an order on hold?…" at bounding box center [901, 211] width 249 height 175
copy div "Hello! Would it be possible to add a feature that lets us put an order on hold?…"
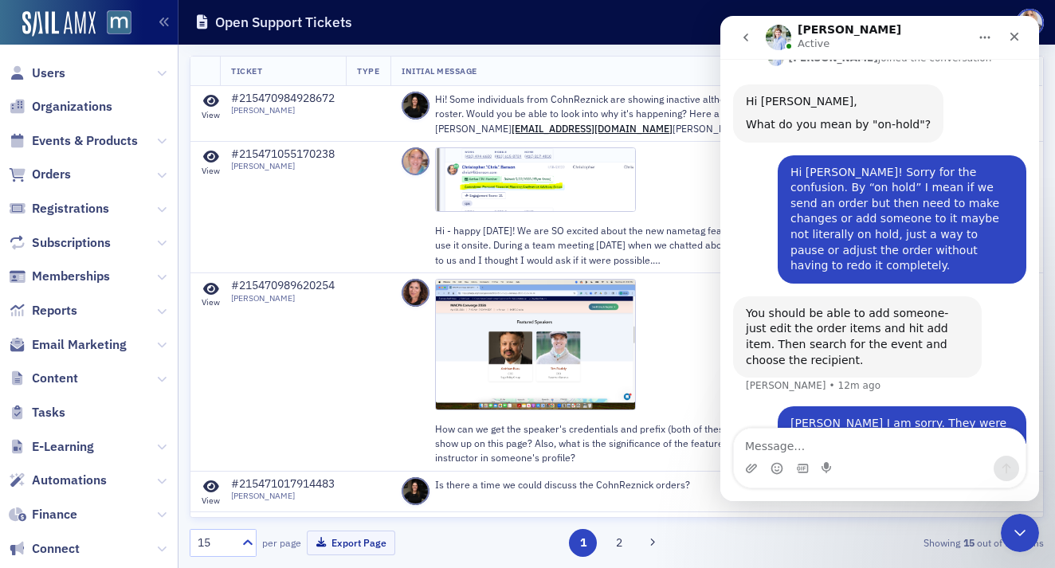
scroll to position [429, 0]
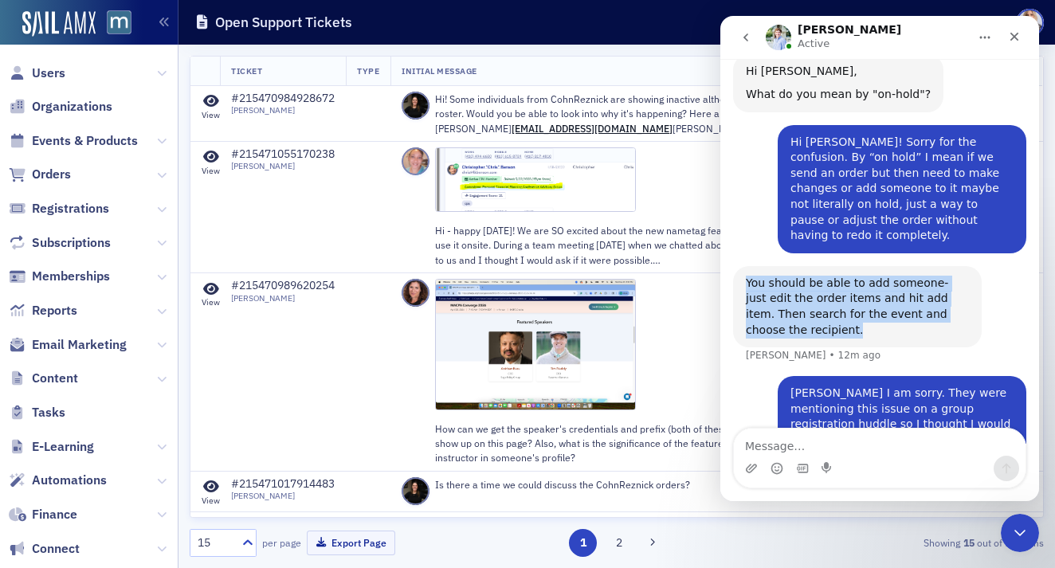
drag, startPoint x: 746, startPoint y: 218, endPoint x: 844, endPoint y: 291, distance: 121.2
click at [844, 291] on div "You should be able to add someone- just edit the order items and hit add item. …" at bounding box center [879, 321] width 293 height 110
copy div "You should be able to add someone- just edit the order items and hit add item. …"
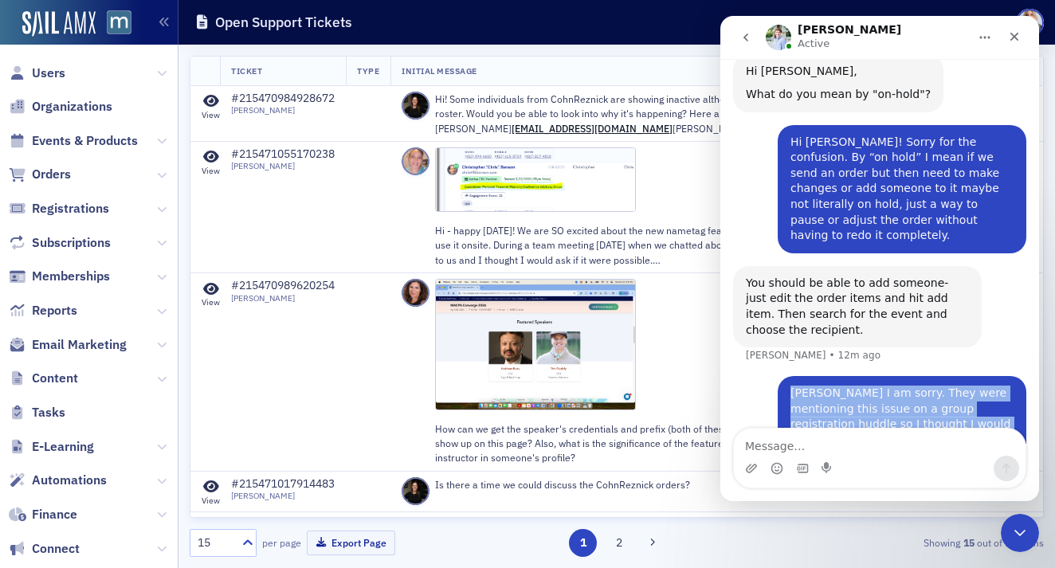
drag, startPoint x: 789, startPoint y: 331, endPoint x: 995, endPoint y: 407, distance: 219.3
click at [995, 407] on div "[PERSON_NAME] I am sorry. They were mentioning this issue on a group registrati…" at bounding box center [901, 440] width 249 height 128
copy div "[PERSON_NAME] I am sorry. They were mentioning this issue on a group registrati…"
